Goal: Check status: Check status

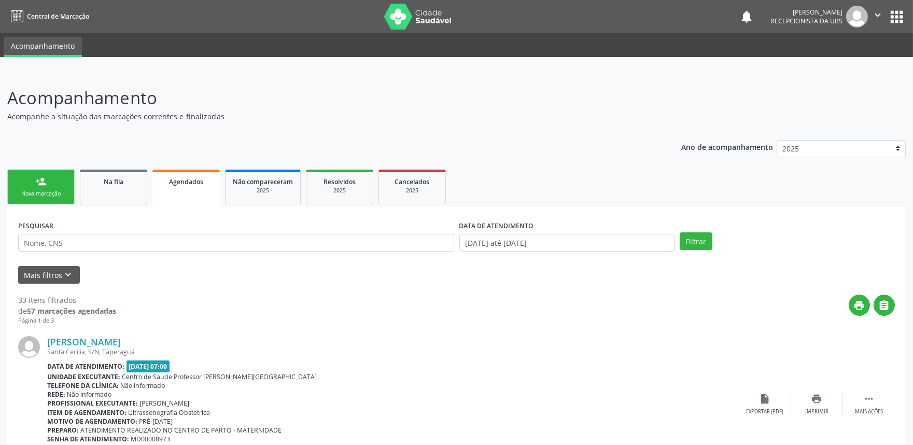
drag, startPoint x: 0, startPoint y: 0, endPoint x: 302, endPoint y: 89, distance: 314.5
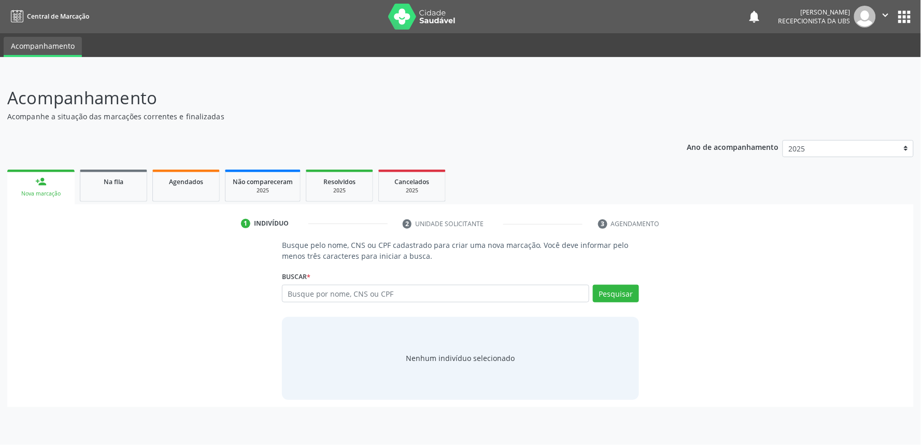
click at [49, 280] on div "Busque pelo nome, CNS ou CPF cadastrado para criar uma nova marcação. Você deve…" at bounding box center [461, 320] width 892 height 160
click at [188, 173] on link "Agendados" at bounding box center [185, 186] width 67 height 32
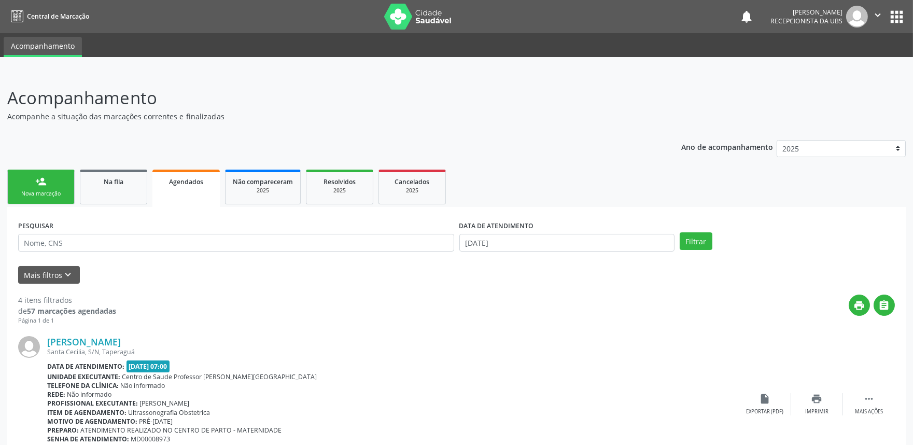
drag, startPoint x: 462, startPoint y: 18, endPoint x: 384, endPoint y: 11, distance: 78.6
click at [384, 11] on nav "Central de Marcação notifications Maria Samara da Silva Recepcionista da UBS  …" at bounding box center [456, 16] width 913 height 33
click at [367, 234] on div "PESQUISAR" at bounding box center [236, 238] width 441 height 40
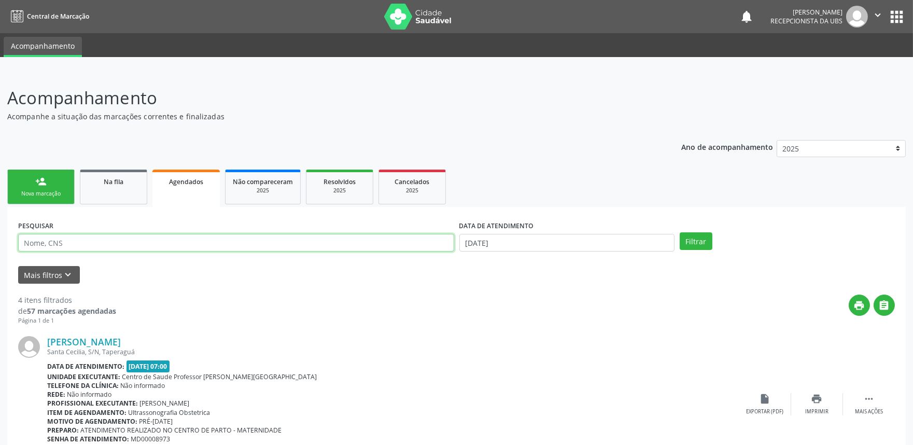
click at [367, 241] on input "text" at bounding box center [236, 243] width 436 height 18
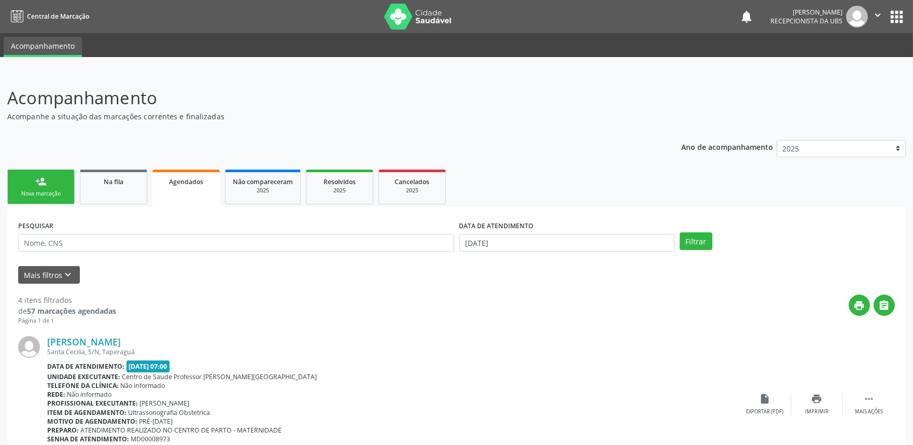
click at [480, 92] on p "Acompanhamento" at bounding box center [321, 98] width 629 height 26
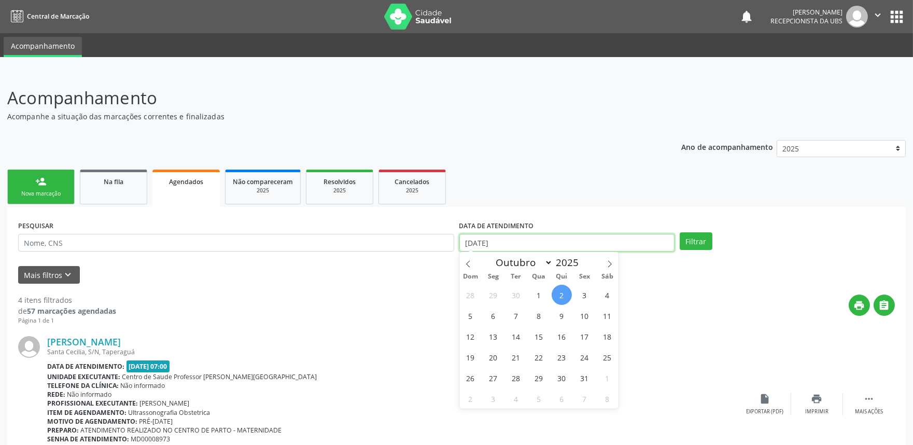
click at [571, 248] on input "[DATE]" at bounding box center [566, 243] width 215 height 18
click at [540, 294] on span "1" at bounding box center [539, 295] width 20 height 20
type input "01/10/2025"
click at [607, 263] on icon at bounding box center [609, 263] width 7 height 7
select select "10"
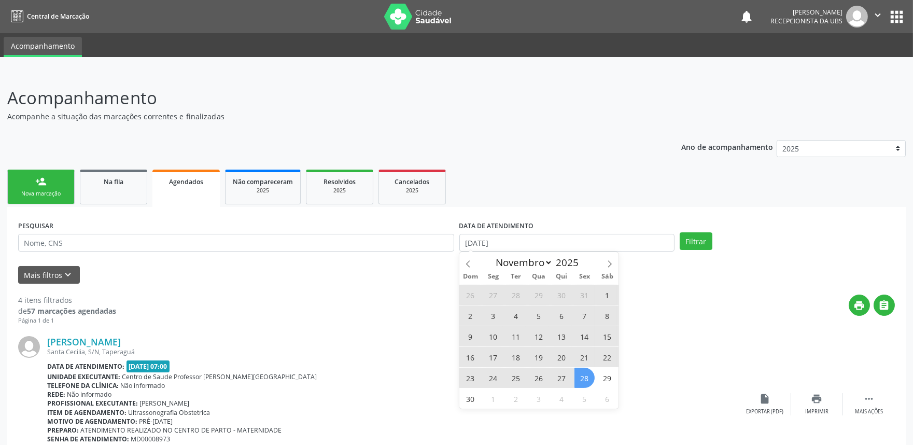
click at [580, 383] on span "28" at bounding box center [584, 378] width 20 height 20
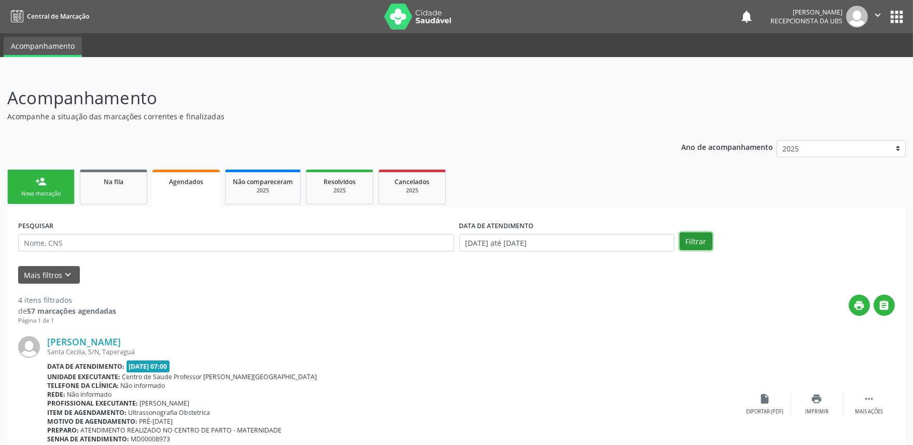
click at [692, 242] on button "Filtrar" at bounding box center [696, 241] width 33 height 18
click at [64, 181] on link "person_add Nova marcação" at bounding box center [40, 187] width 67 height 35
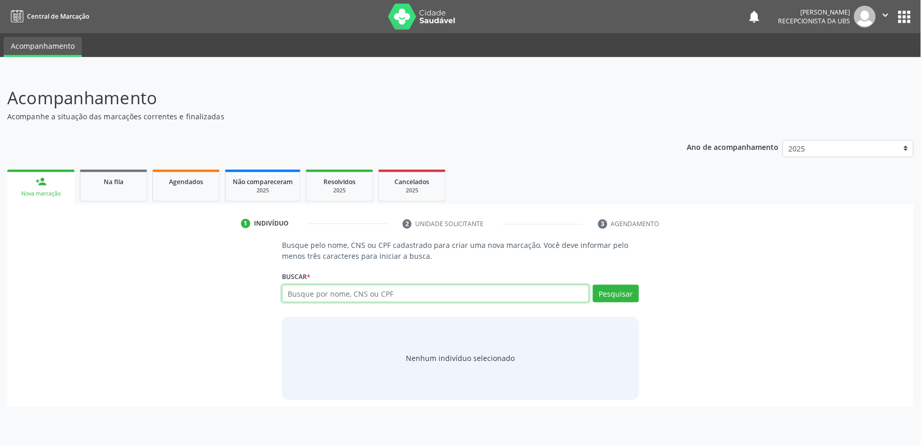
click at [382, 291] on input "text" at bounding box center [435, 294] width 307 height 18
click at [322, 290] on input "706" at bounding box center [435, 294] width 307 height 18
paste input "406150158284"
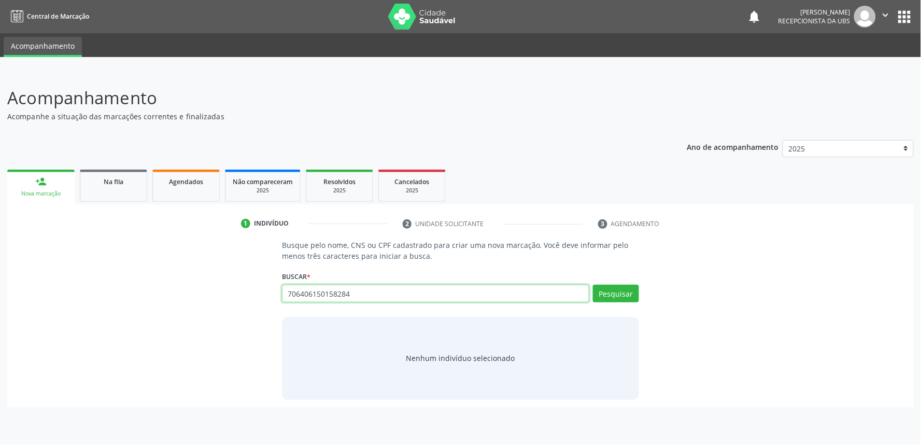
type input "706406150158284"
click at [191, 160] on div "Ano de acompanhamento 2025 person_add Nova marcação Na fila Agendados Não compa…" at bounding box center [460, 270] width 907 height 274
click at [184, 188] on link "Agendados" at bounding box center [185, 186] width 67 height 32
click at [193, 188] on link "Agendados" at bounding box center [185, 186] width 67 height 32
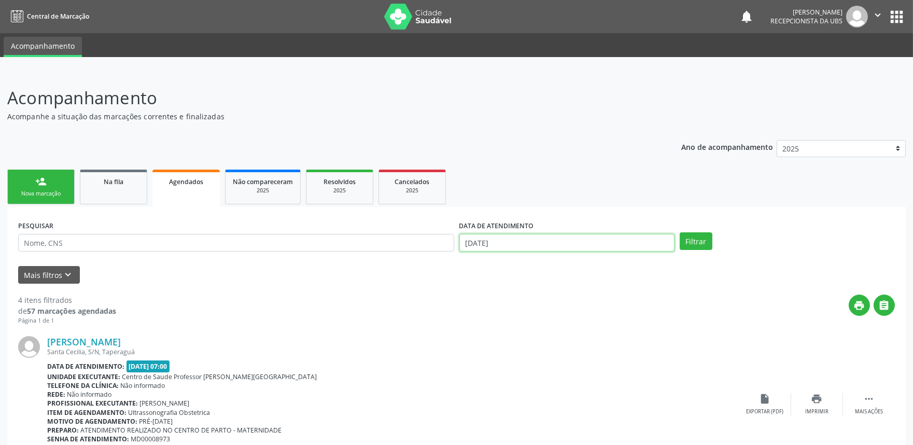
click at [562, 248] on input "[DATE]" at bounding box center [566, 243] width 215 height 18
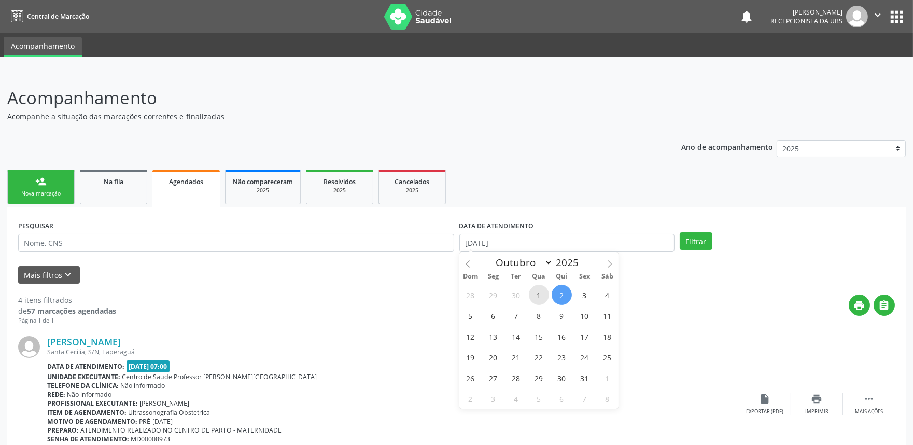
click at [536, 297] on span "1" at bounding box center [539, 295] width 20 height 20
type input "01/10/2025"
click at [610, 255] on span at bounding box center [610, 261] width 18 height 18
select select "10"
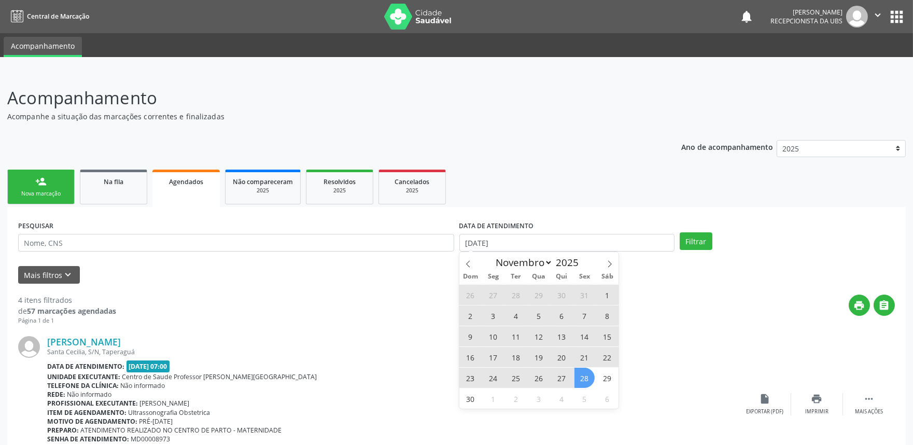
click at [584, 377] on span "28" at bounding box center [584, 378] width 20 height 20
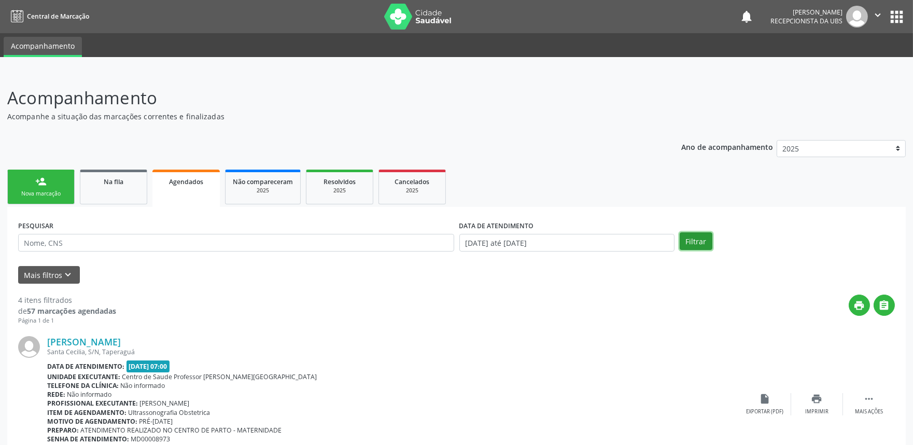
click at [692, 234] on button "Filtrar" at bounding box center [696, 241] width 33 height 18
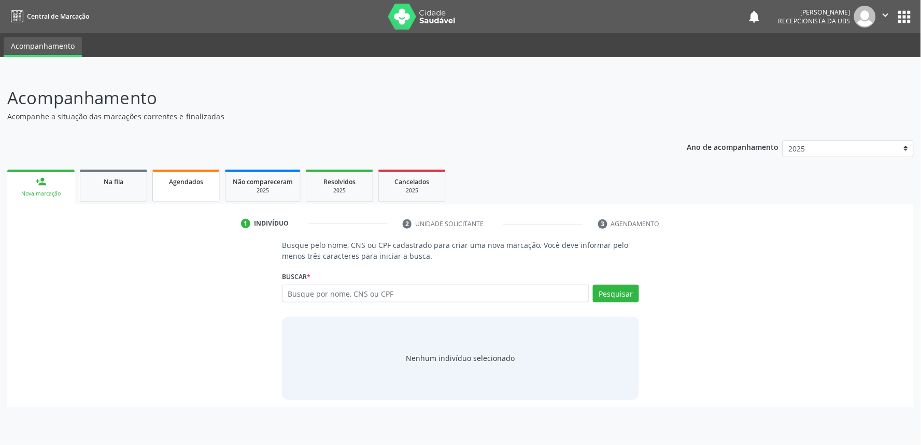
click at [200, 186] on link "Agendados" at bounding box center [185, 186] width 67 height 32
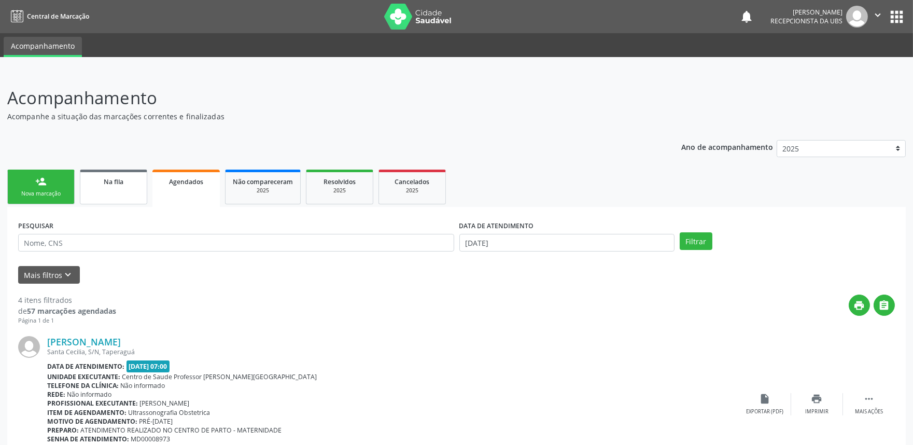
click at [133, 198] on link "Na fila" at bounding box center [113, 187] width 67 height 35
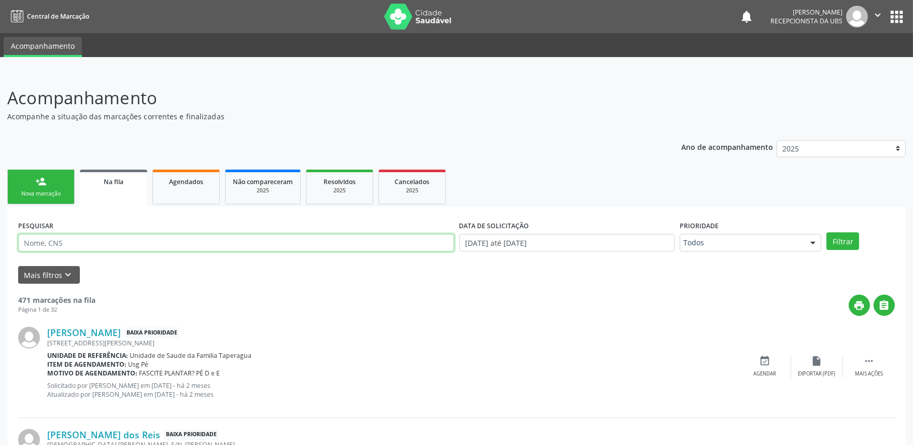
click at [159, 246] on input "text" at bounding box center [236, 243] width 436 height 18
paste input "706304678775480"
type input "706304678775480"
click at [826, 232] on button "Filtrar" at bounding box center [842, 241] width 33 height 18
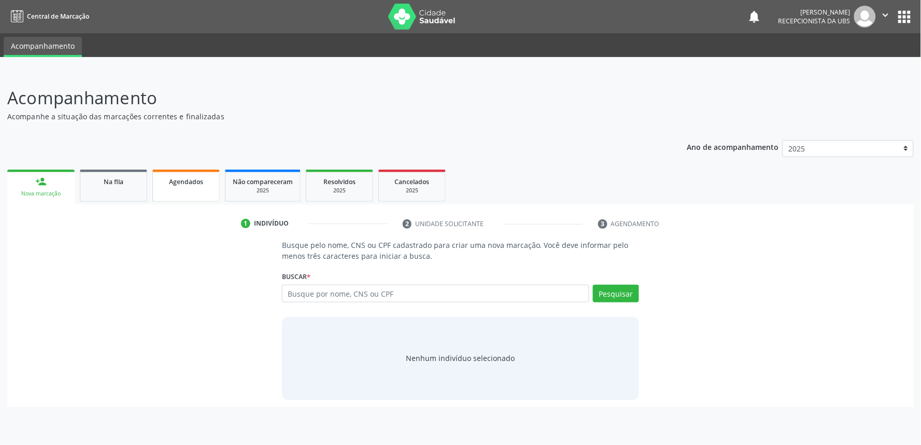
click at [174, 180] on span "Agendados" at bounding box center [186, 181] width 34 height 9
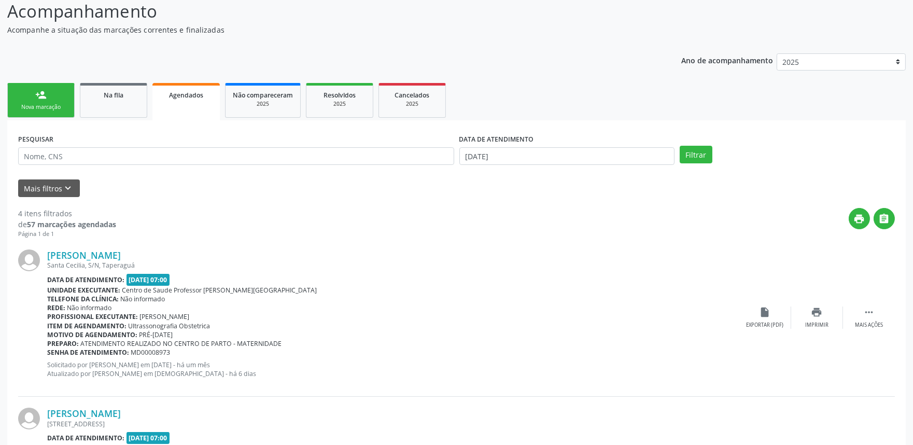
scroll to position [45, 0]
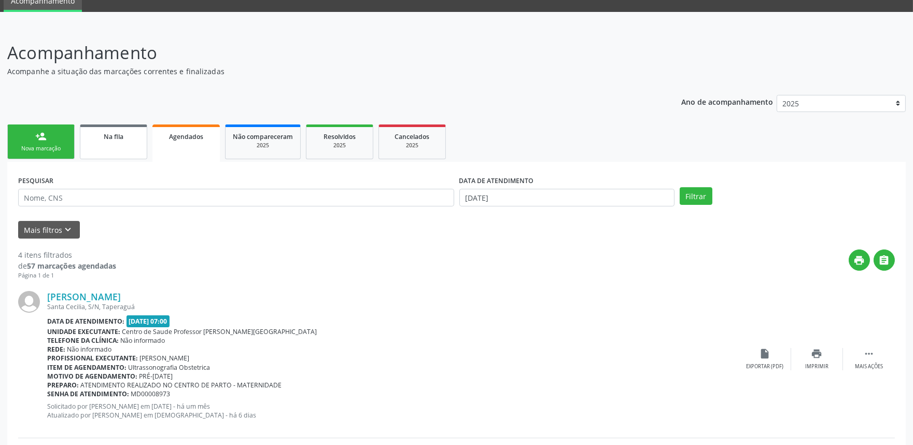
click at [132, 147] on link "Na fila" at bounding box center [113, 141] width 67 height 35
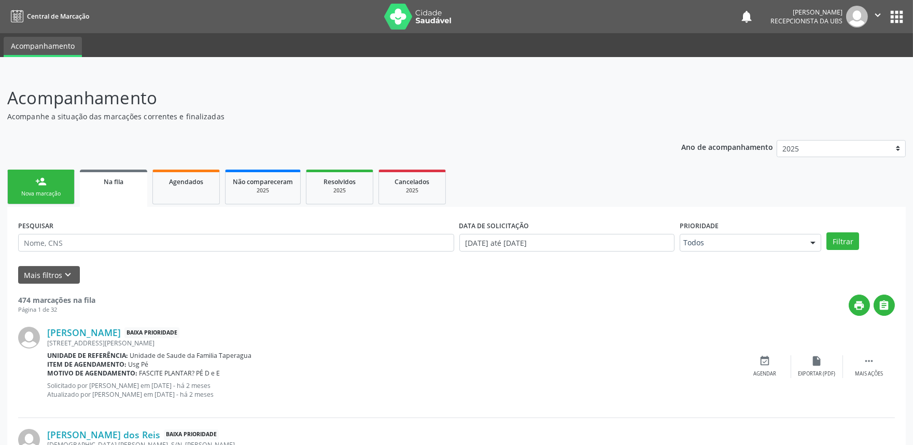
scroll to position [1365, 0]
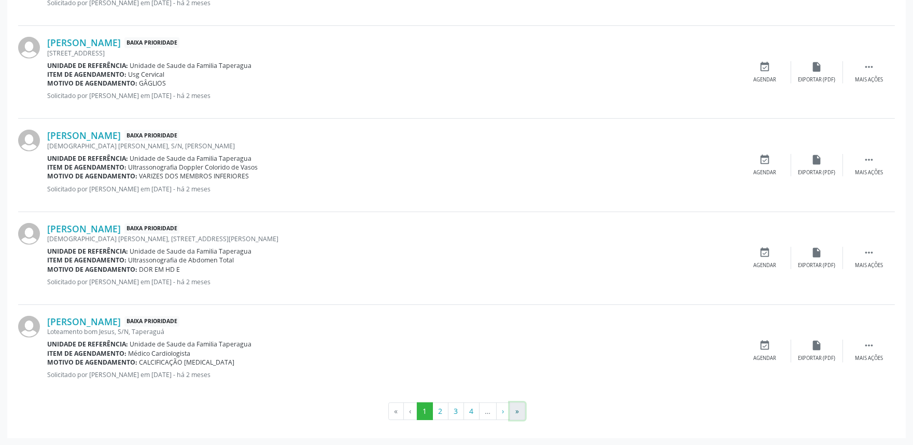
click at [519, 412] on button "»" at bounding box center [518, 411] width 16 height 18
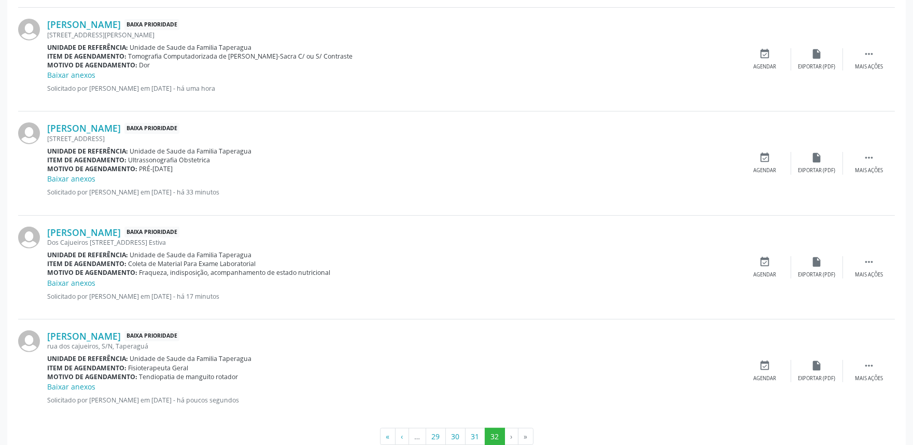
scroll to position [852, 0]
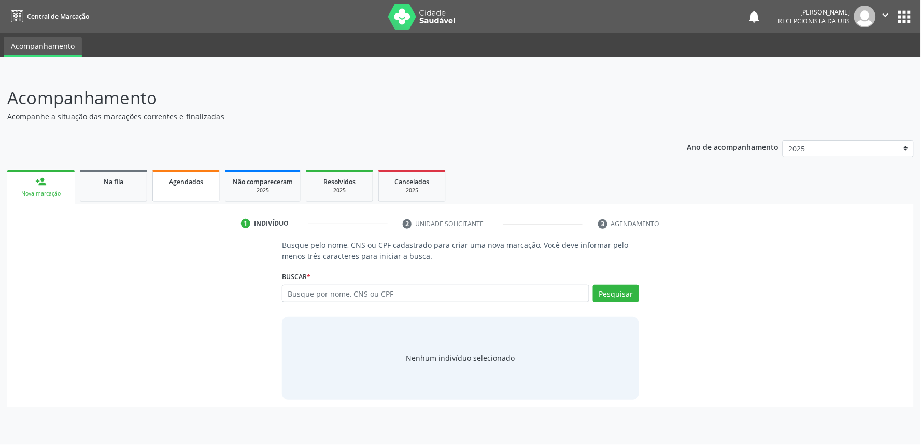
click at [198, 193] on link "Agendados" at bounding box center [185, 186] width 67 height 32
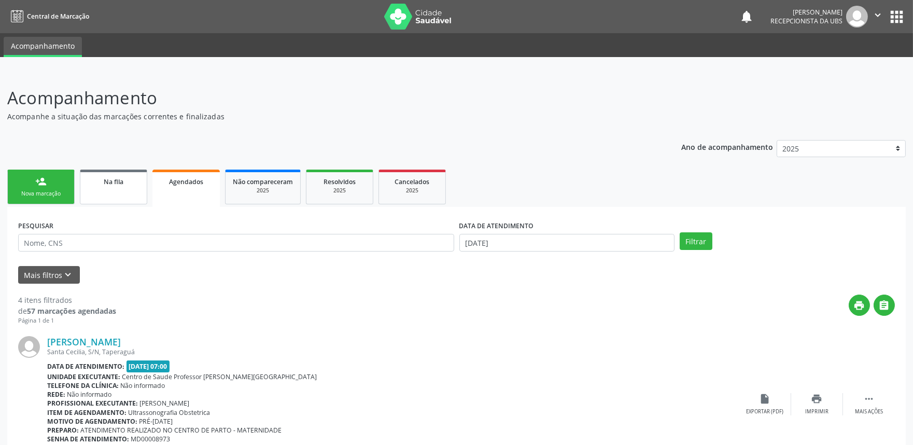
click at [128, 191] on link "Na fila" at bounding box center [113, 187] width 67 height 35
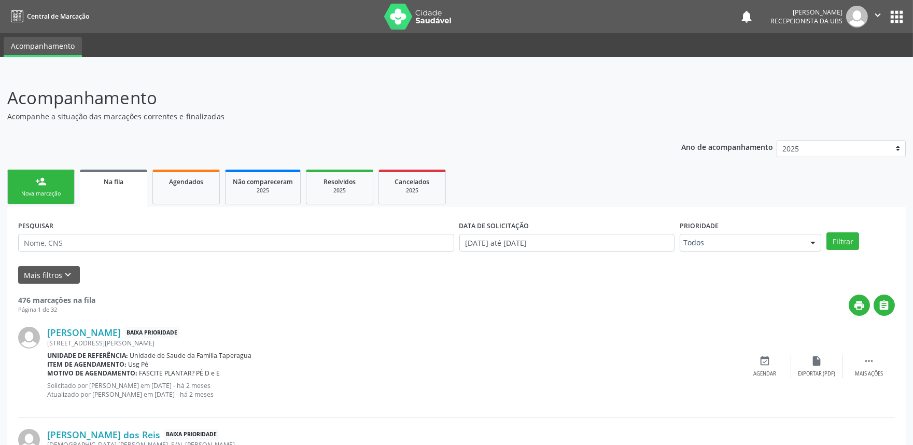
scroll to position [1365, 0]
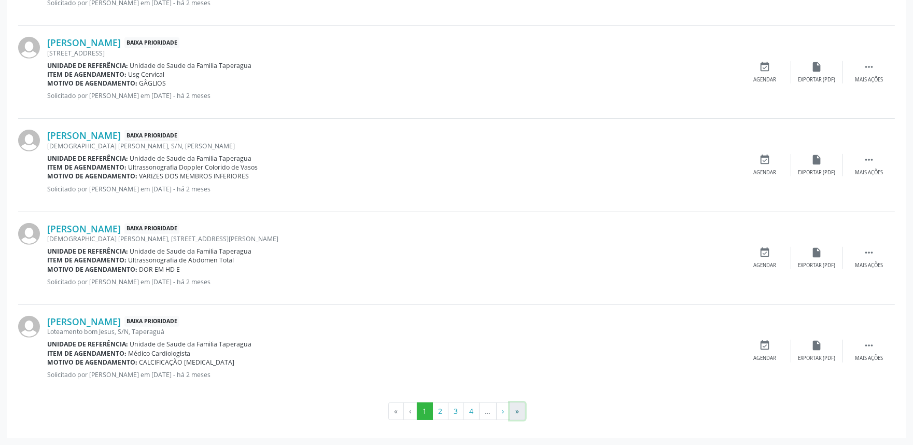
click at [516, 400] on button "»" at bounding box center [518, 411] width 16 height 18
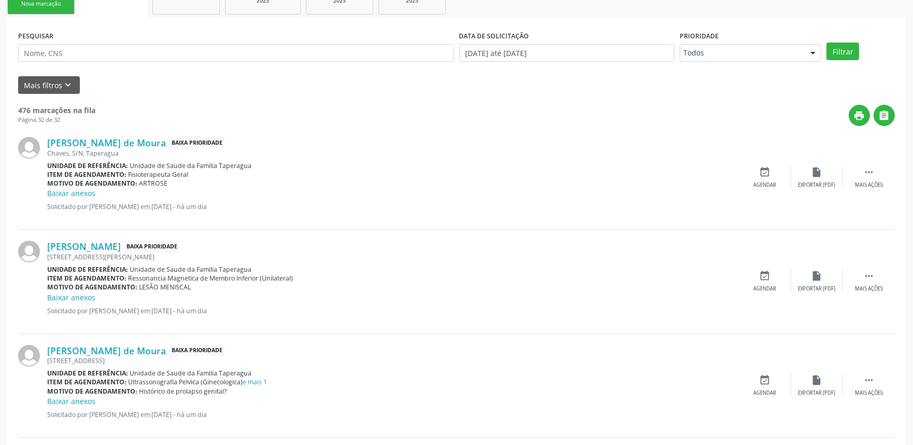
scroll to position [0, 0]
